Goal: Task Accomplishment & Management: Complete application form

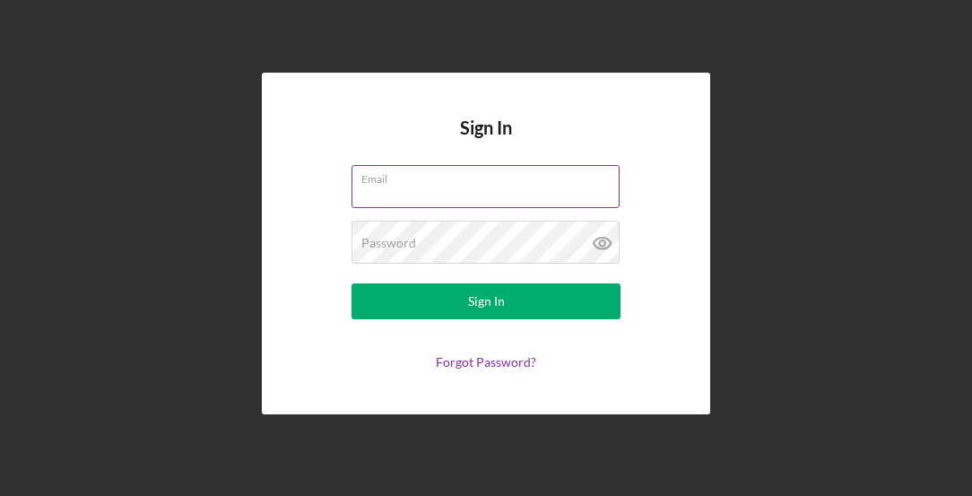
click at [411, 173] on div "Email" at bounding box center [485, 187] width 269 height 45
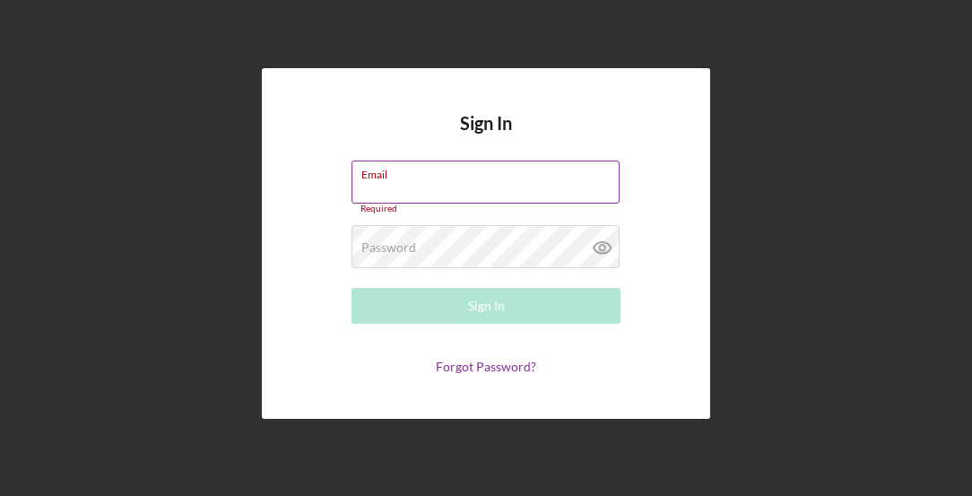
click at [415, 182] on div "Email Required" at bounding box center [485, 187] width 269 height 54
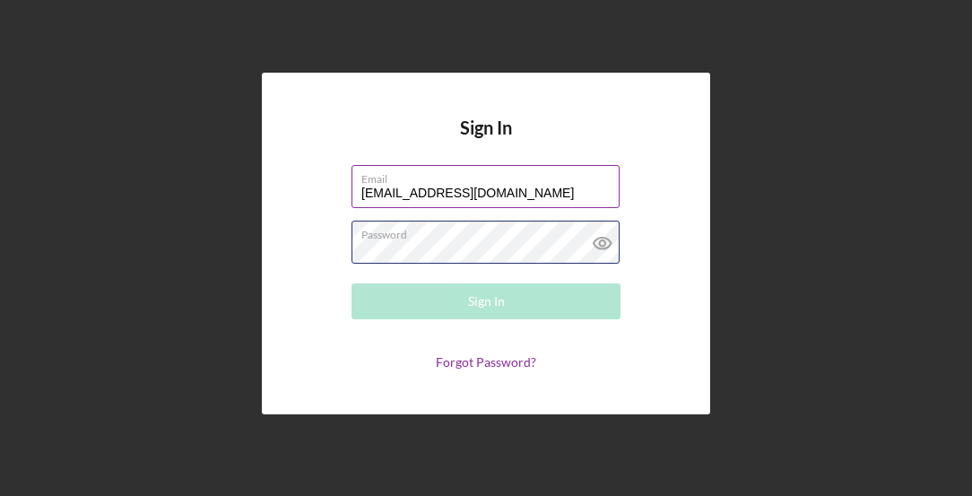
click at [497, 243] on div "Password Required" at bounding box center [485, 243] width 269 height 45
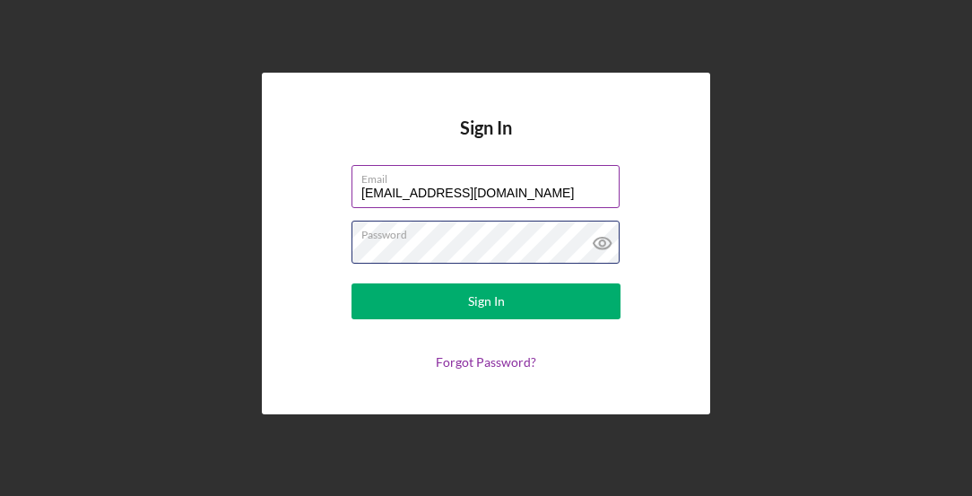
click at [351, 283] on button "Sign In" at bounding box center [485, 301] width 269 height 36
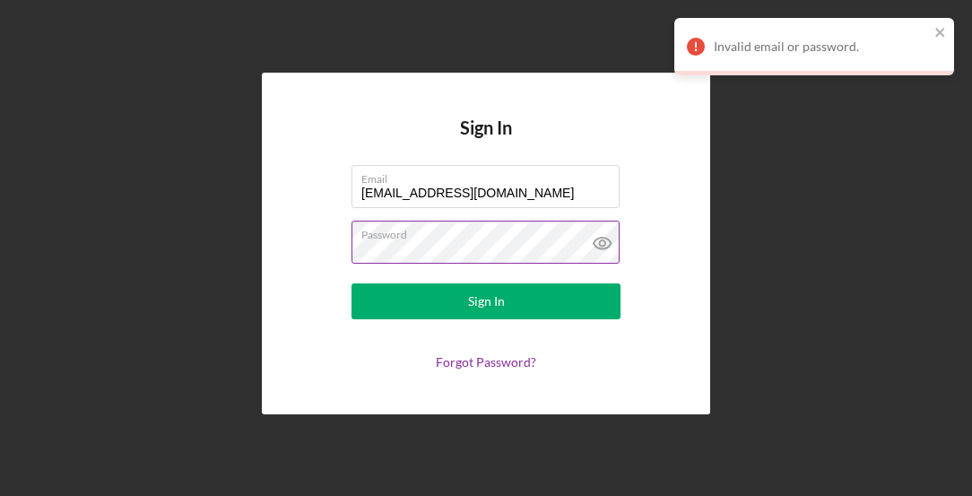
click at [604, 243] on icon at bounding box center [601, 242] width 5 height 5
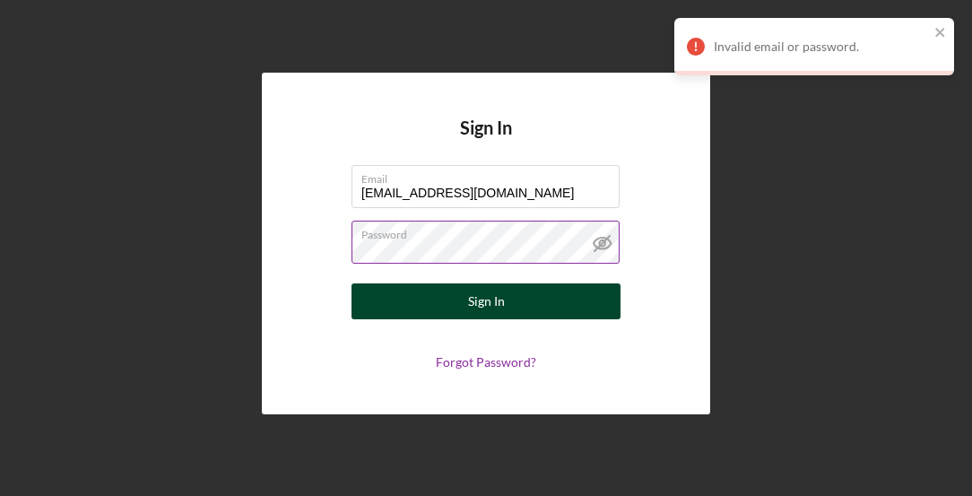
click at [481, 307] on div "Sign In" at bounding box center [486, 301] width 37 height 36
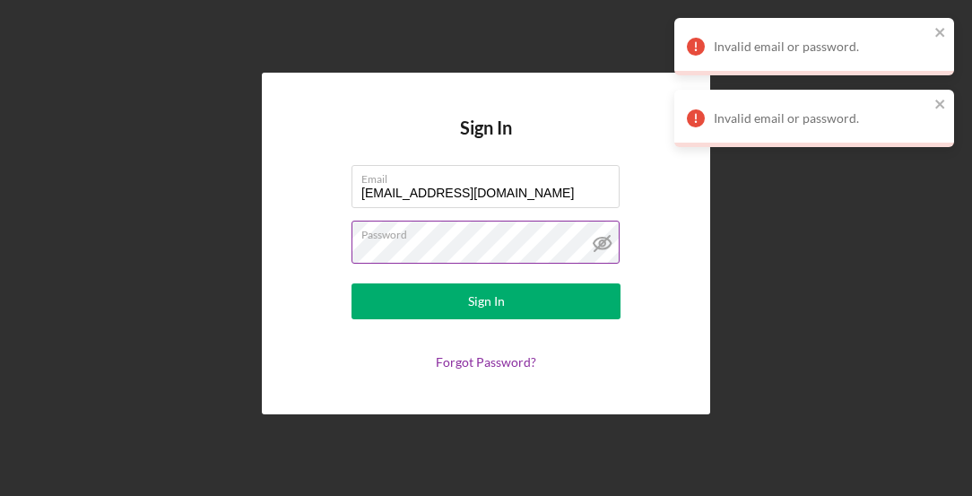
click at [307, 243] on form "Email [EMAIL_ADDRESS][DOMAIN_NAME] Password Sign In Forgot Password?" at bounding box center [486, 267] width 359 height 204
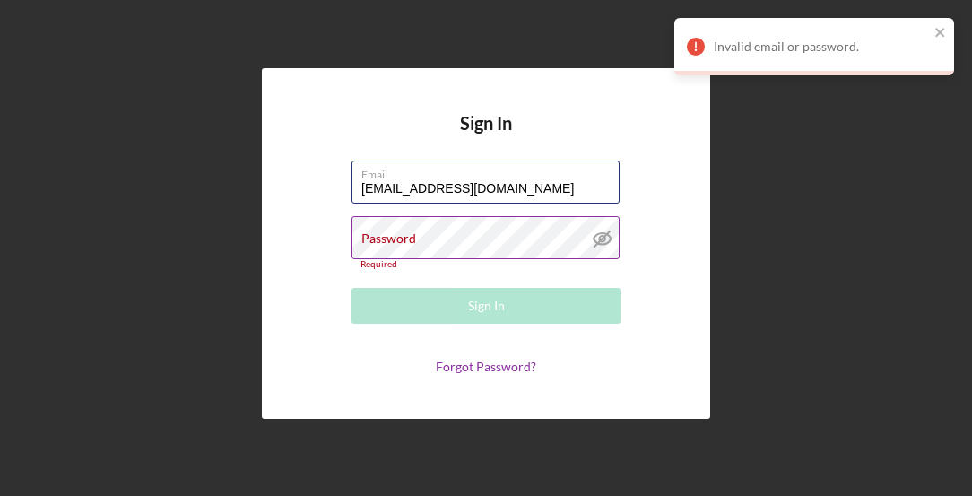
drag, startPoint x: 535, startPoint y: 189, endPoint x: 247, endPoint y: 182, distance: 287.9
click at [247, 182] on div "Sign In Email sherrolpotvin21@gmail.com Password Required Sign In Forgot Passwo…" at bounding box center [486, 243] width 954 height 487
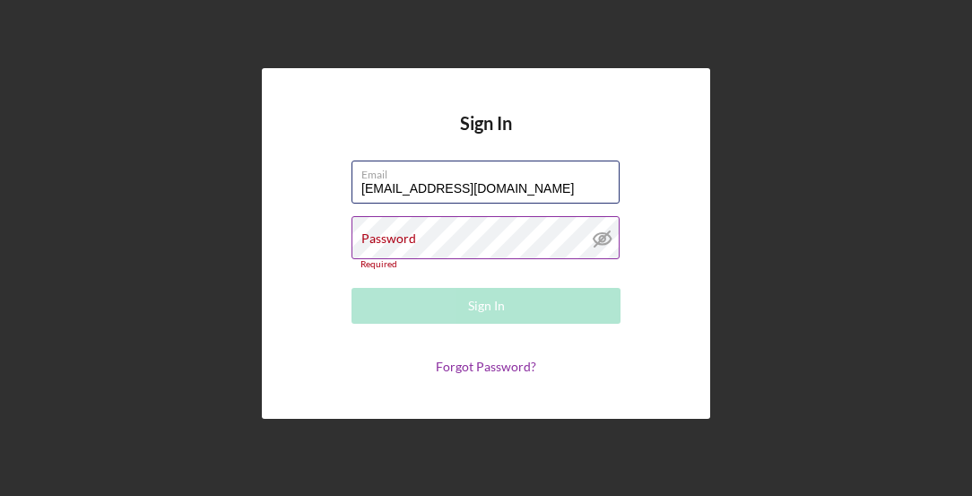
type input "[EMAIL_ADDRESS][DOMAIN_NAME]"
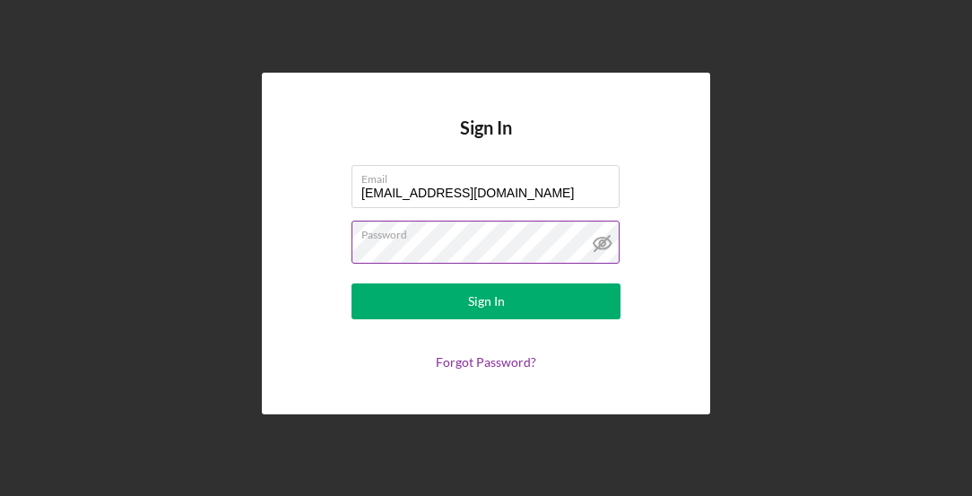
click at [351, 283] on button "Sign In" at bounding box center [485, 301] width 269 height 36
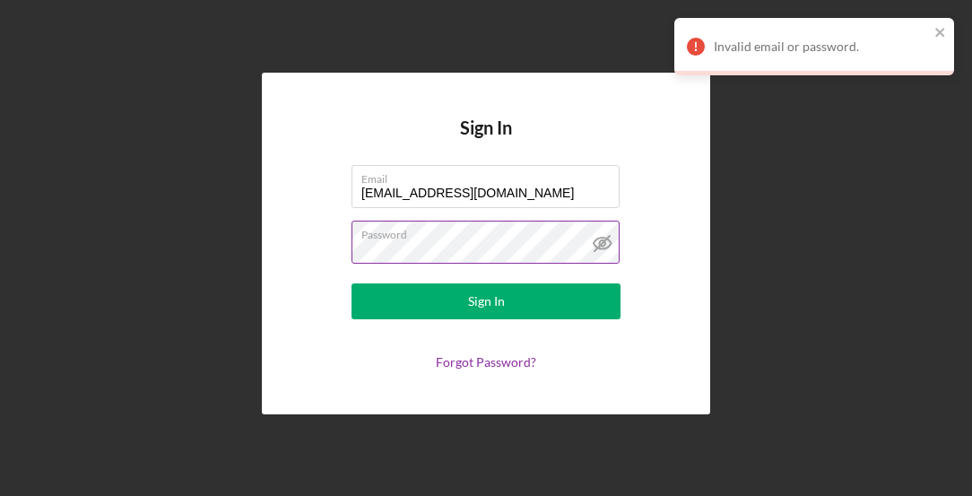
click at [351, 283] on button "Sign In" at bounding box center [485, 301] width 269 height 36
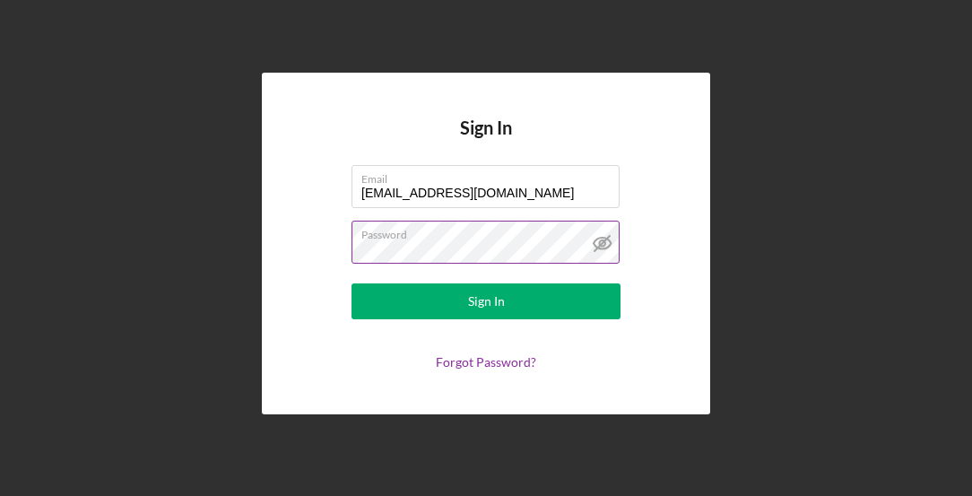
click at [297, 246] on div "Sign In Email sherrolpotvin21@gmail.com Password Sign In Forgot Password?" at bounding box center [486, 244] width 448 height 342
click at [351, 283] on button "Sign In" at bounding box center [485, 301] width 269 height 36
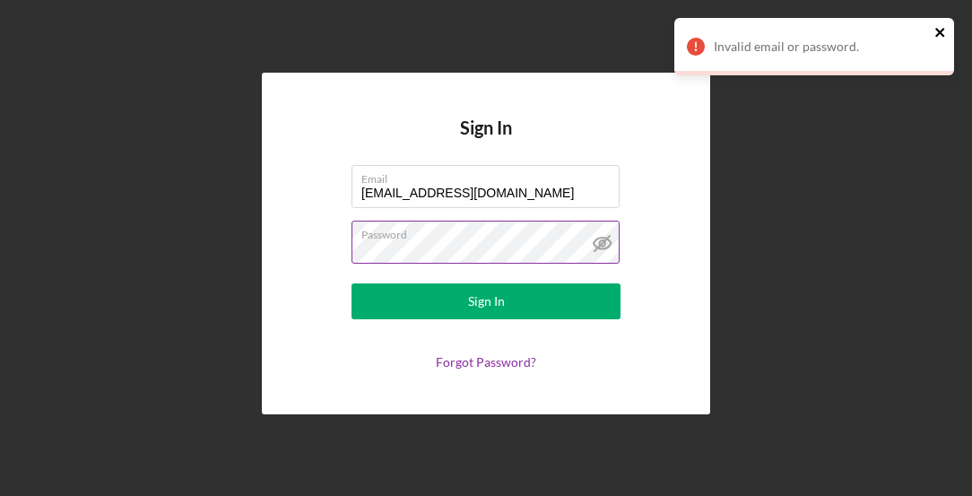
click at [941, 41] on button "close" at bounding box center [940, 33] width 13 height 17
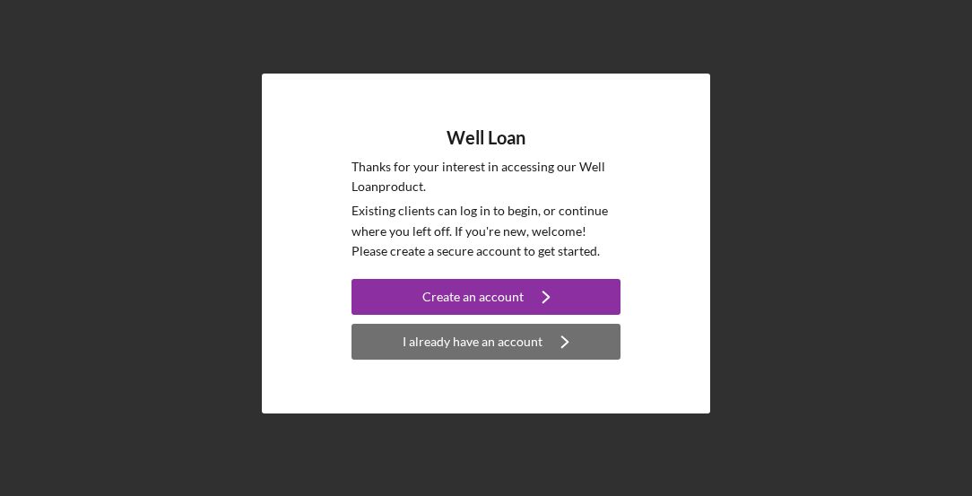
click at [424, 337] on div "I already have an account" at bounding box center [473, 342] width 140 height 36
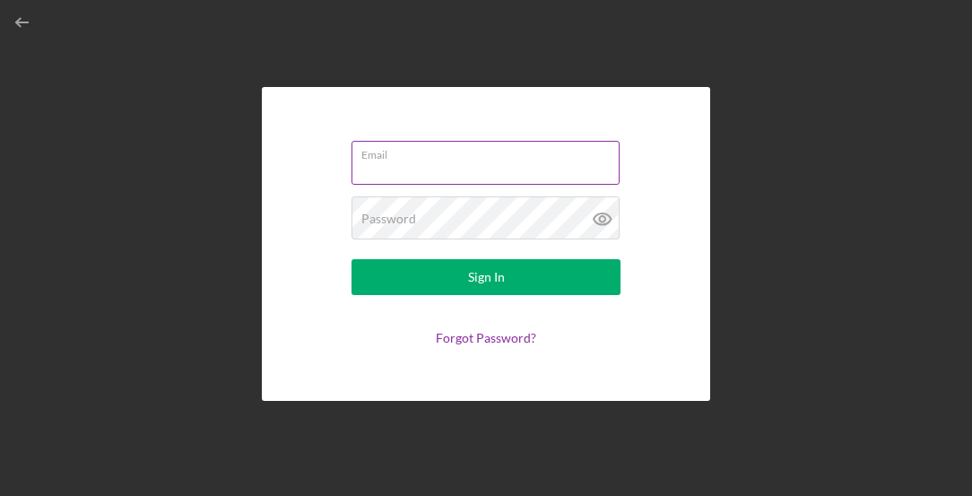
click at [431, 166] on input "Email" at bounding box center [485, 162] width 268 height 43
type input "[EMAIL_ADDRESS][DOMAIN_NAME]"
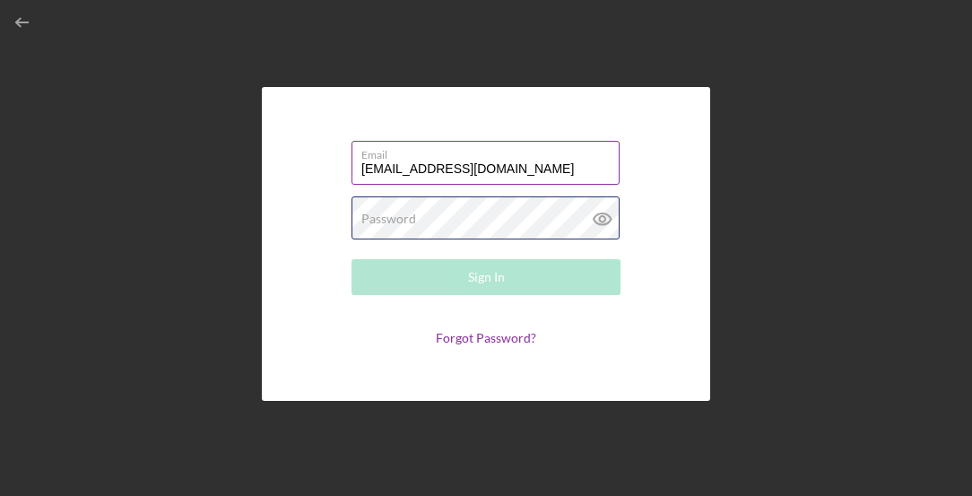
click at [444, 224] on div "Password Required" at bounding box center [485, 218] width 269 height 45
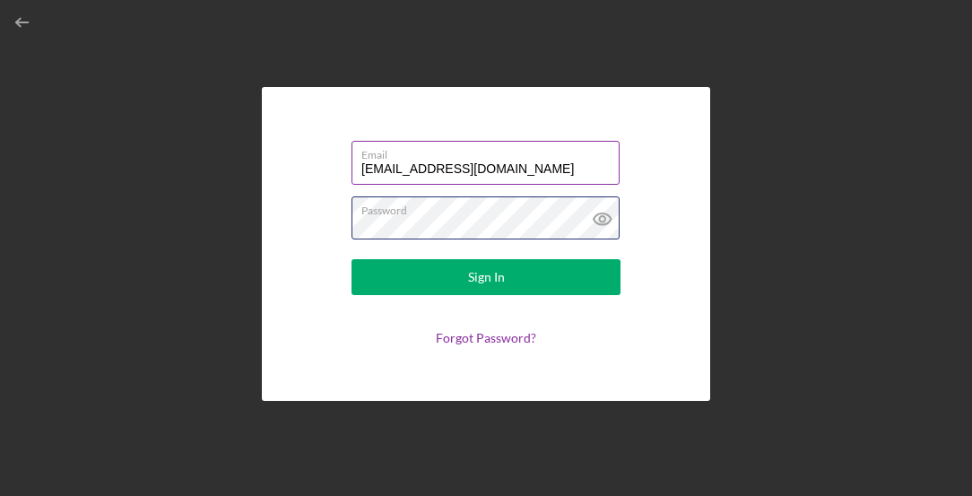
click at [351, 259] on button "Sign In" at bounding box center [485, 277] width 269 height 36
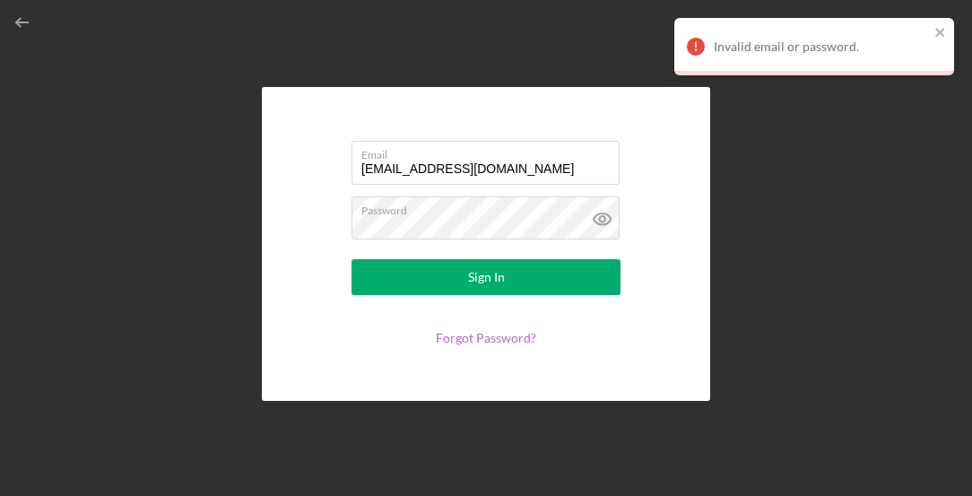
click at [481, 341] on link "Forgot Password?" at bounding box center [486, 337] width 100 height 15
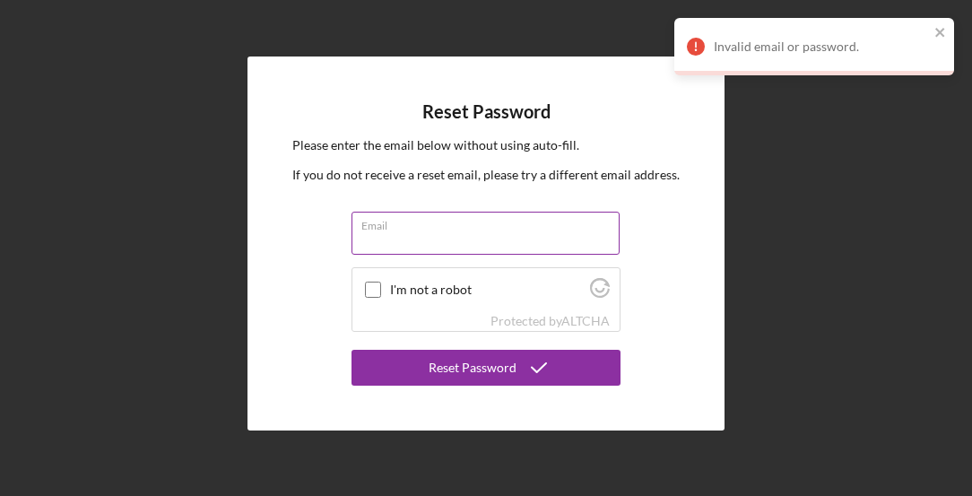
click at [429, 243] on input "Email" at bounding box center [485, 233] width 268 height 43
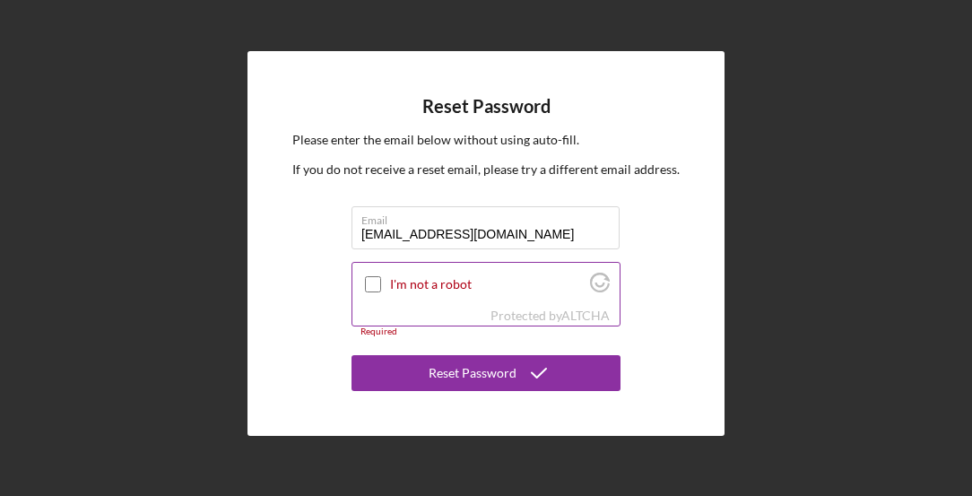
type input "[EMAIL_ADDRESS][DOMAIN_NAME]"
click at [375, 286] on input "I'm not a robot" at bounding box center [373, 284] width 16 height 16
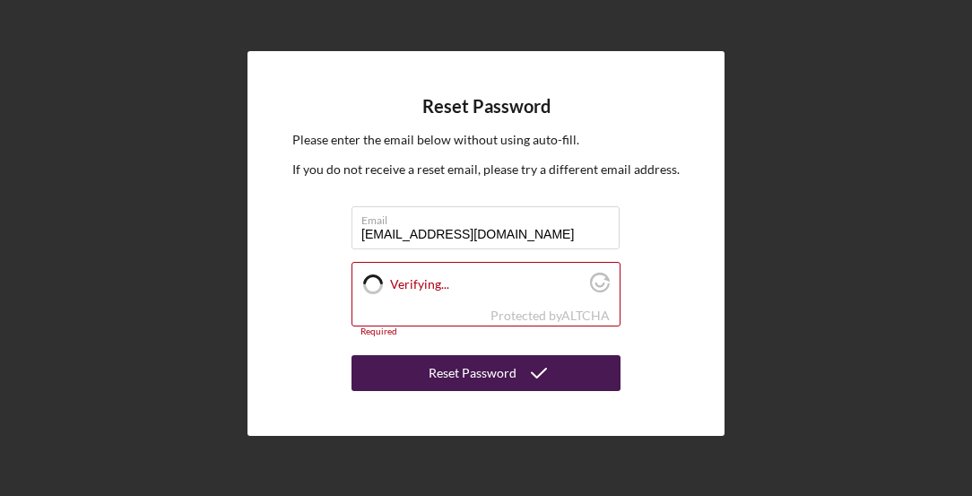
checkbox input "true"
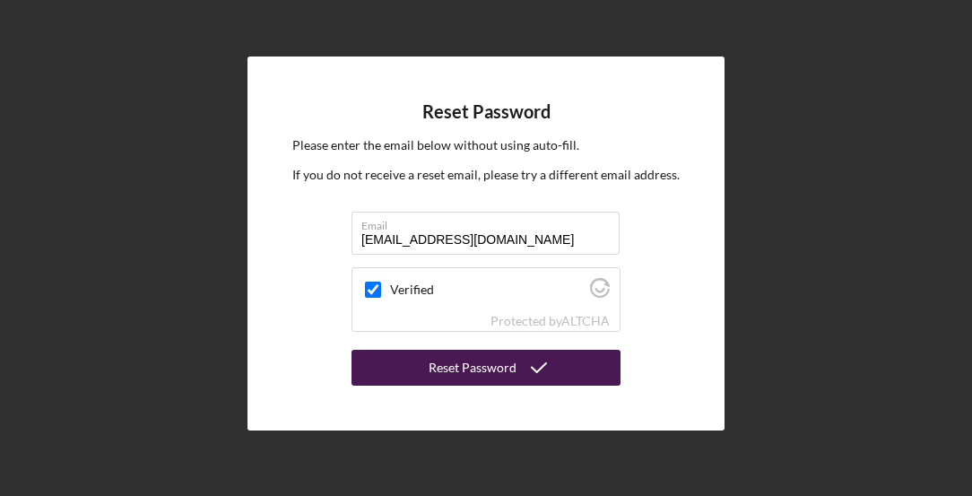
click at [437, 362] on div "Reset Password" at bounding box center [473, 368] width 88 height 36
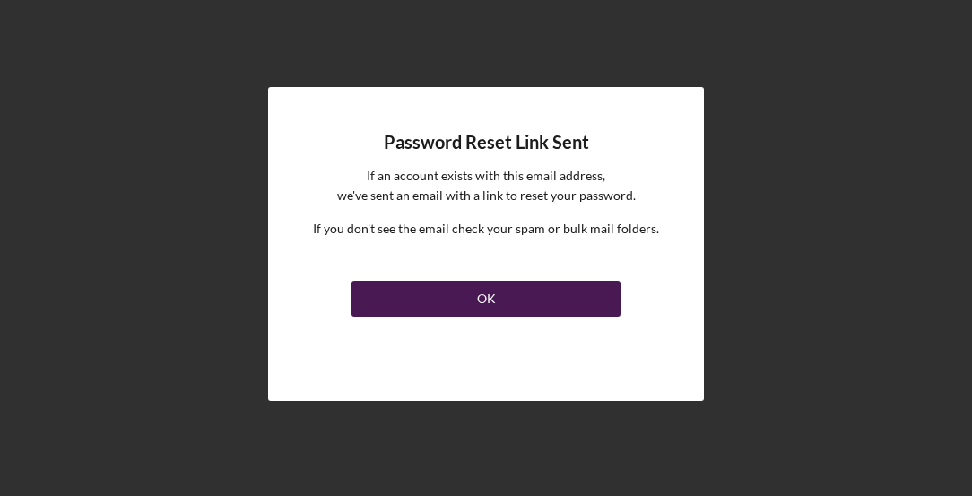
click at [449, 305] on button "OK" at bounding box center [485, 299] width 269 height 36
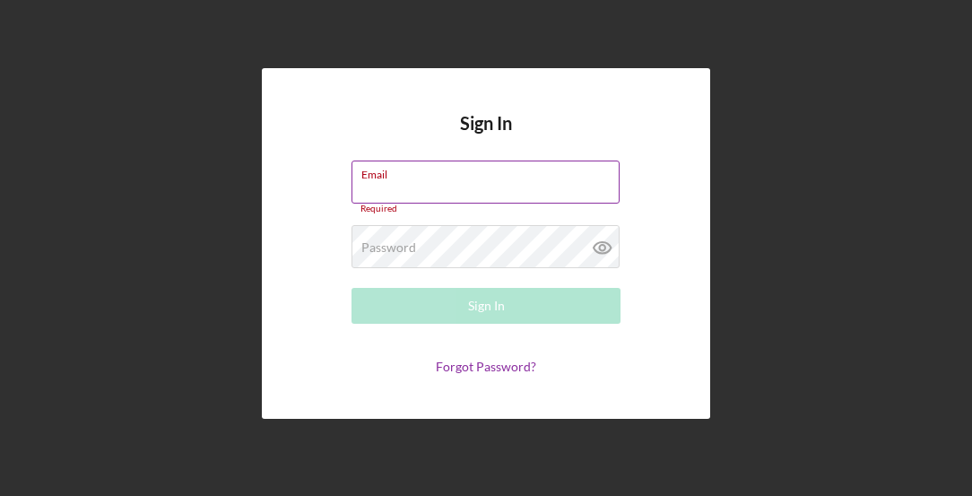
click at [508, 184] on input "Email" at bounding box center [485, 181] width 268 height 43
type input "[EMAIL_ADDRESS][DOMAIN_NAME]"
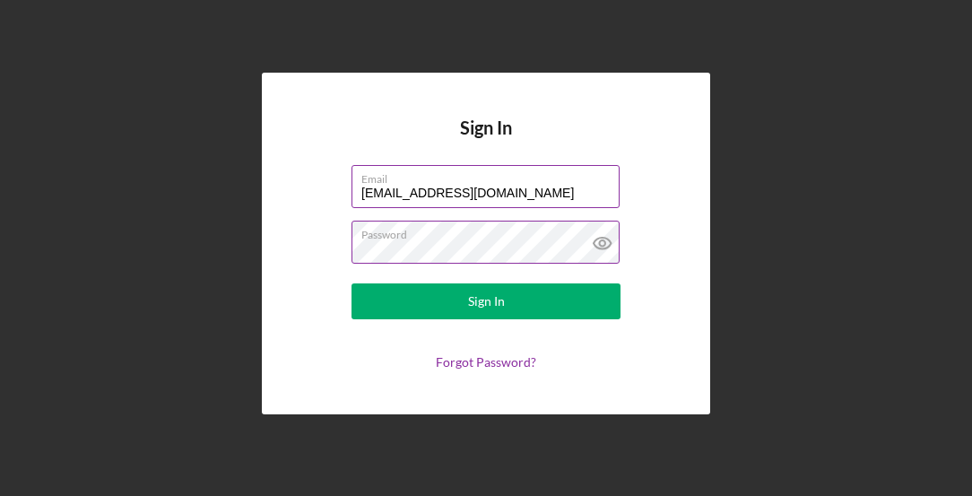
click at [351, 283] on button "Sign In" at bounding box center [485, 301] width 269 height 36
click at [612, 247] on icon at bounding box center [602, 243] width 45 height 45
click at [602, 247] on icon at bounding box center [602, 243] width 45 height 45
click at [351, 283] on button "Sign In" at bounding box center [485, 301] width 269 height 36
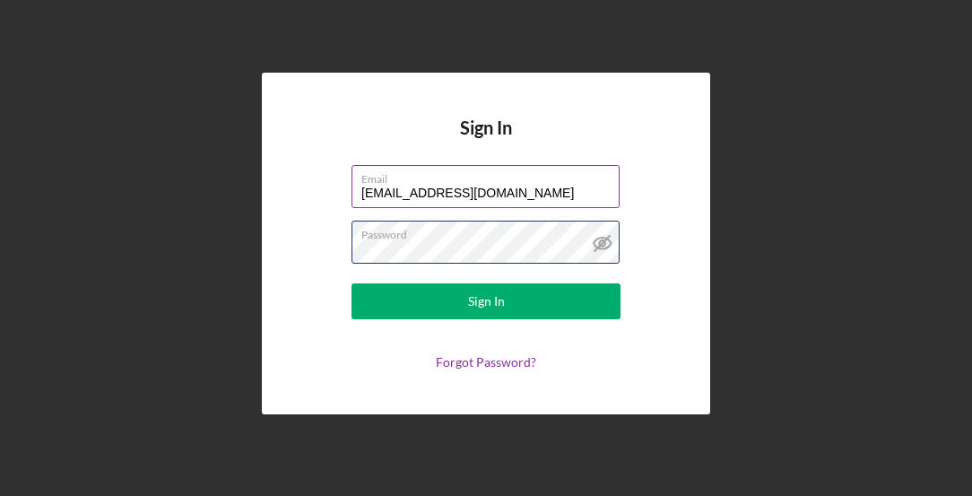
click at [351, 283] on button "Sign In" at bounding box center [485, 301] width 269 height 36
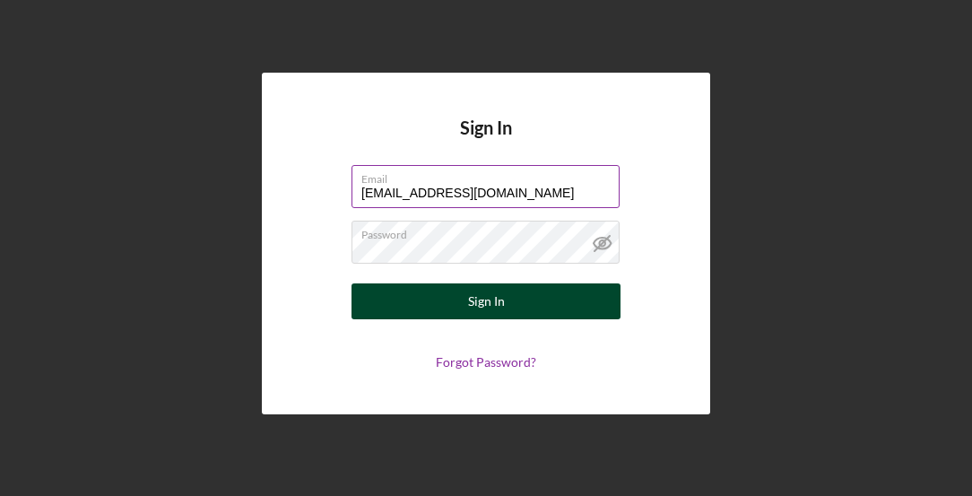
click at [488, 311] on div "Sign In" at bounding box center [486, 301] width 37 height 36
click at [421, 296] on button "Sign In" at bounding box center [485, 301] width 269 height 36
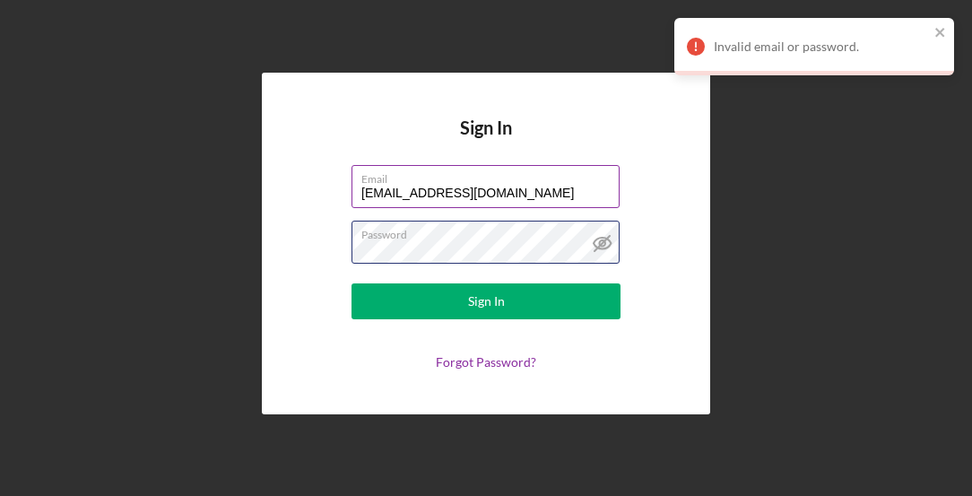
click at [345, 237] on form "Email [EMAIL_ADDRESS][DOMAIN_NAME] Password Sign In Forgot Password?" at bounding box center [486, 267] width 359 height 204
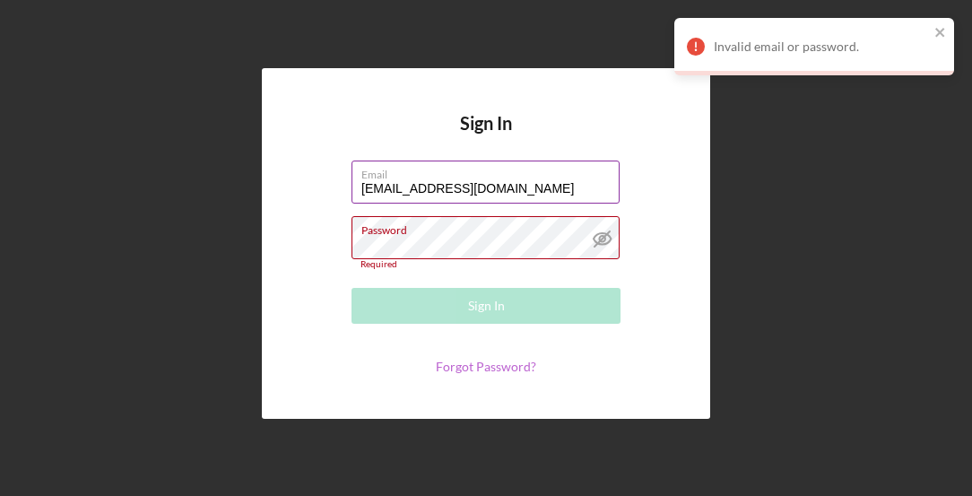
click at [482, 364] on link "Forgot Password?" at bounding box center [486, 366] width 100 height 15
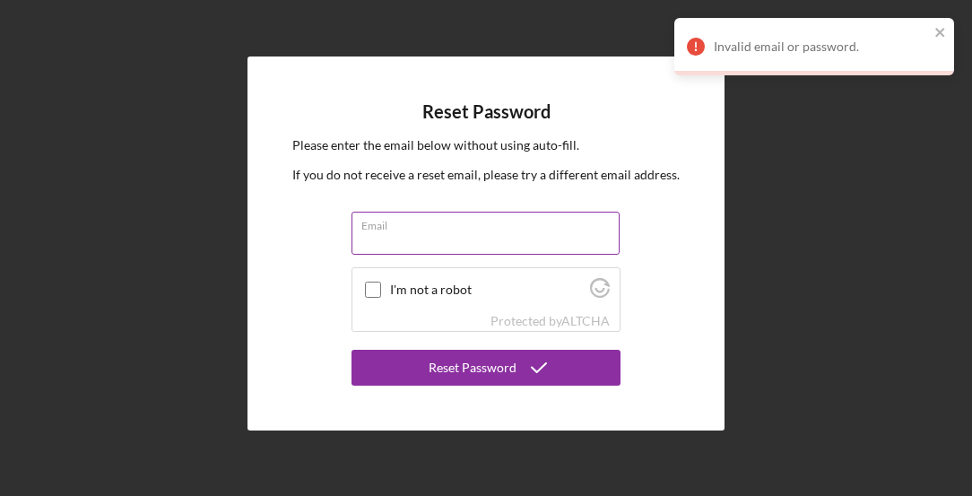
click at [426, 252] on input "Email" at bounding box center [485, 233] width 268 height 43
type input "[EMAIL_ADDRESS][DOMAIN_NAME]"
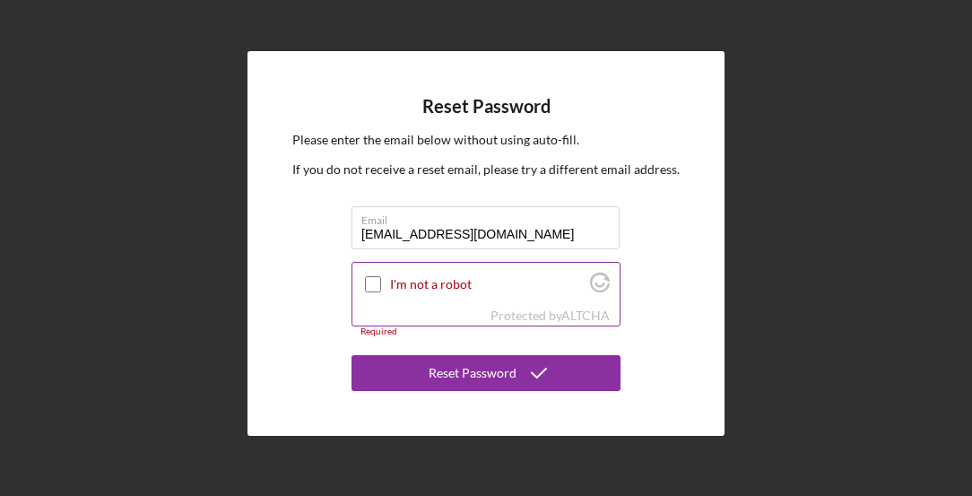
click at [368, 286] on input "I'm not a robot" at bounding box center [373, 284] width 16 height 16
checkbox input "true"
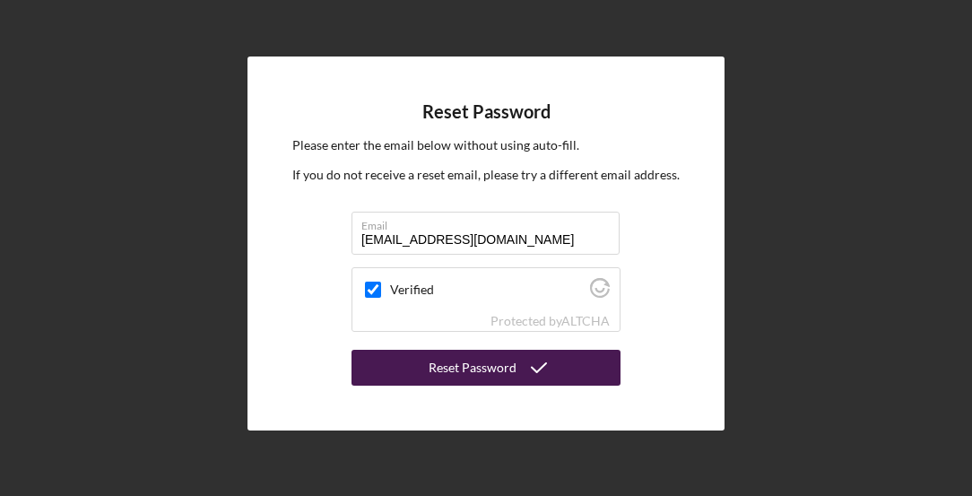
click at [449, 367] on div "Reset Password" at bounding box center [473, 368] width 88 height 36
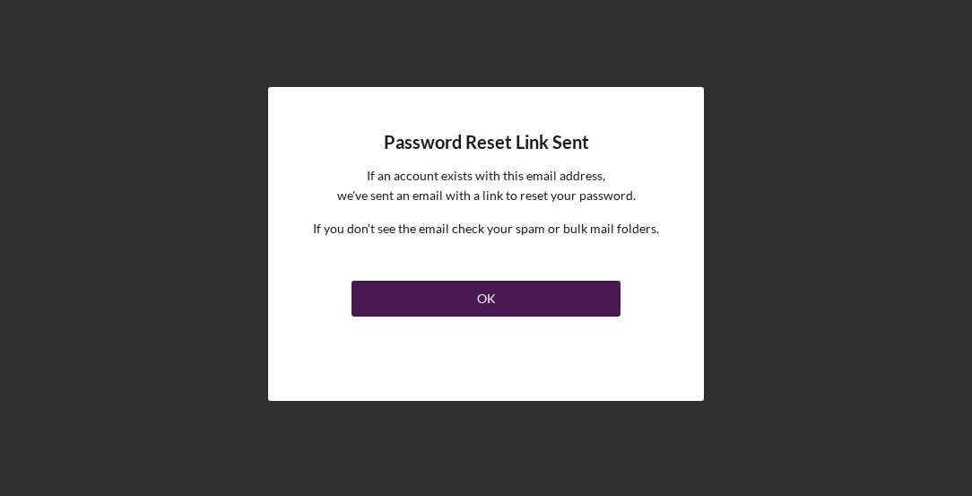
click at [466, 299] on button "OK" at bounding box center [485, 299] width 269 height 36
